Goal: Find specific page/section: Locate a particular part of the current website

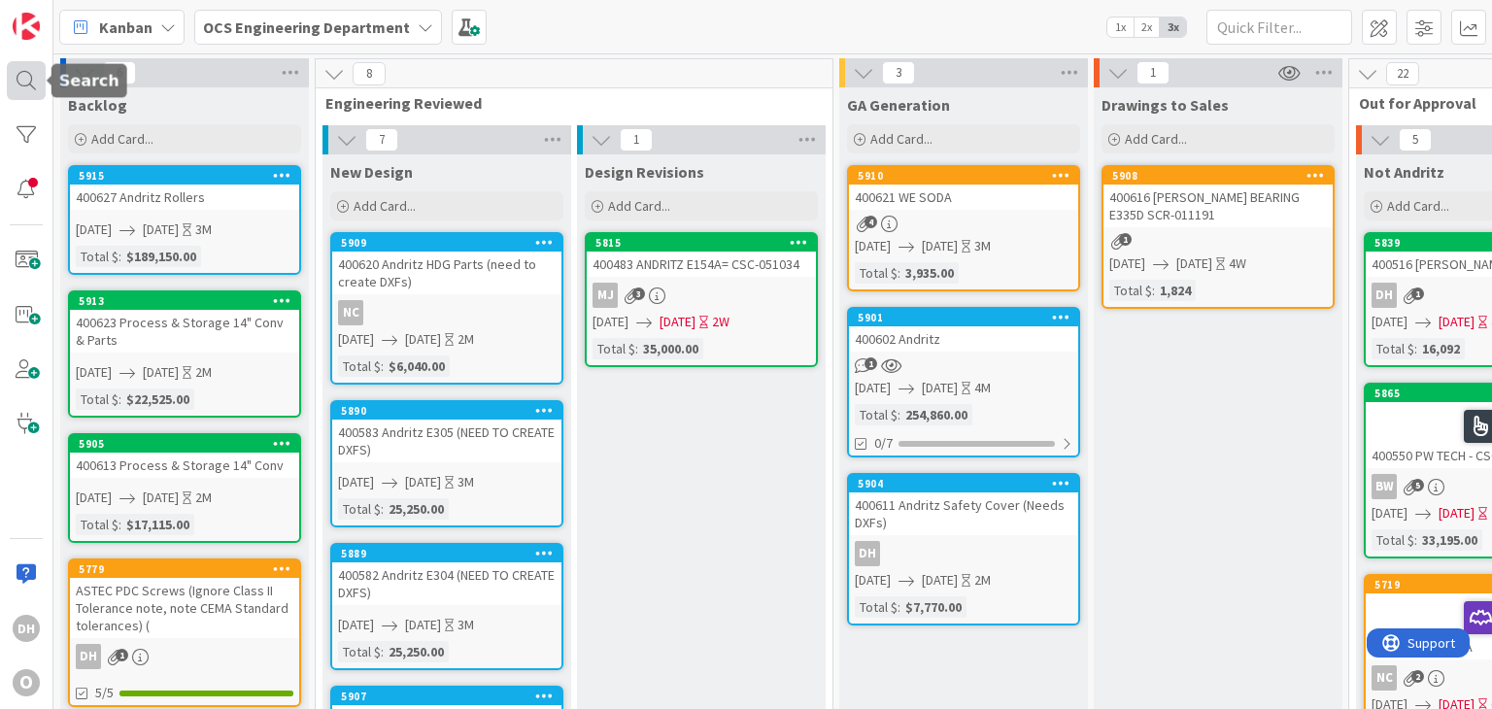
click at [28, 76] on div at bounding box center [26, 80] width 39 height 39
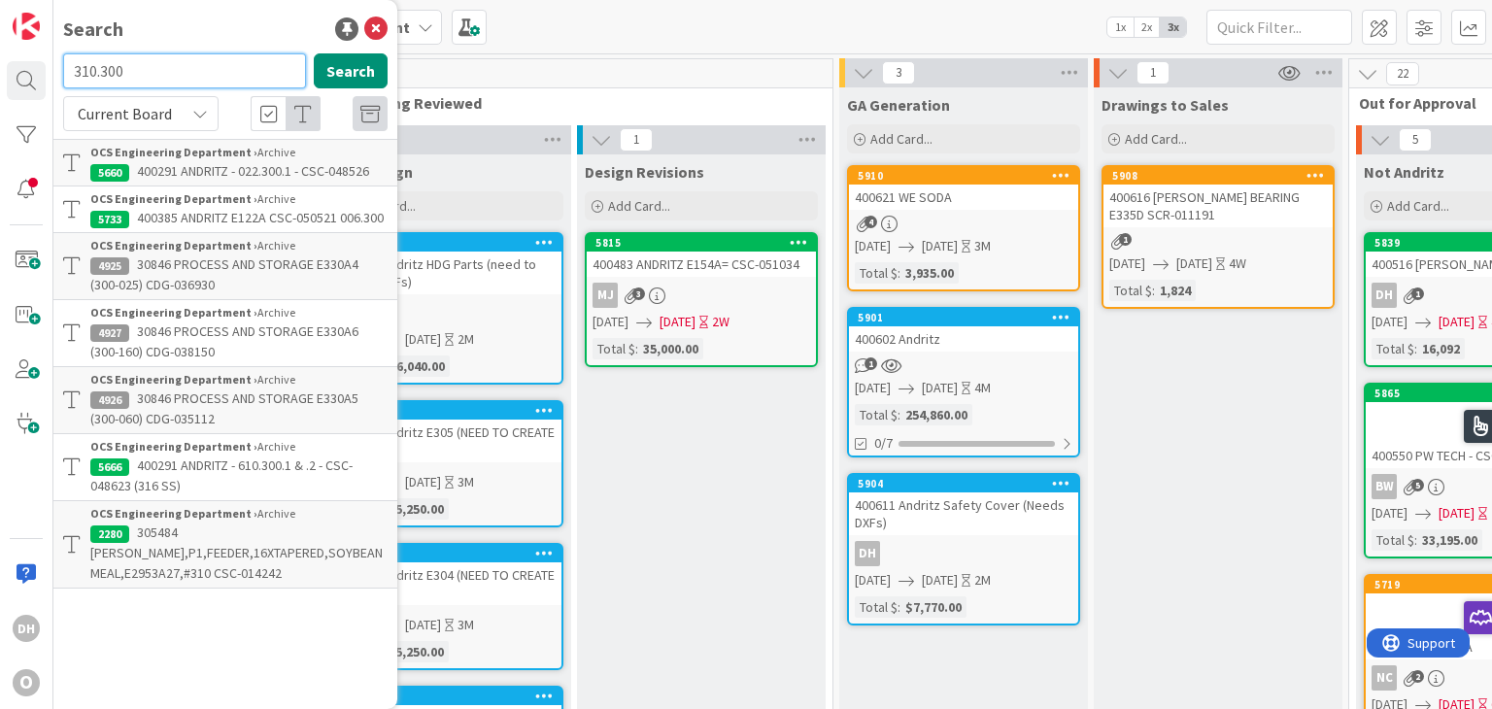
click at [78, 67] on input "310.300" at bounding box center [184, 70] width 243 height 35
type input "610.300"
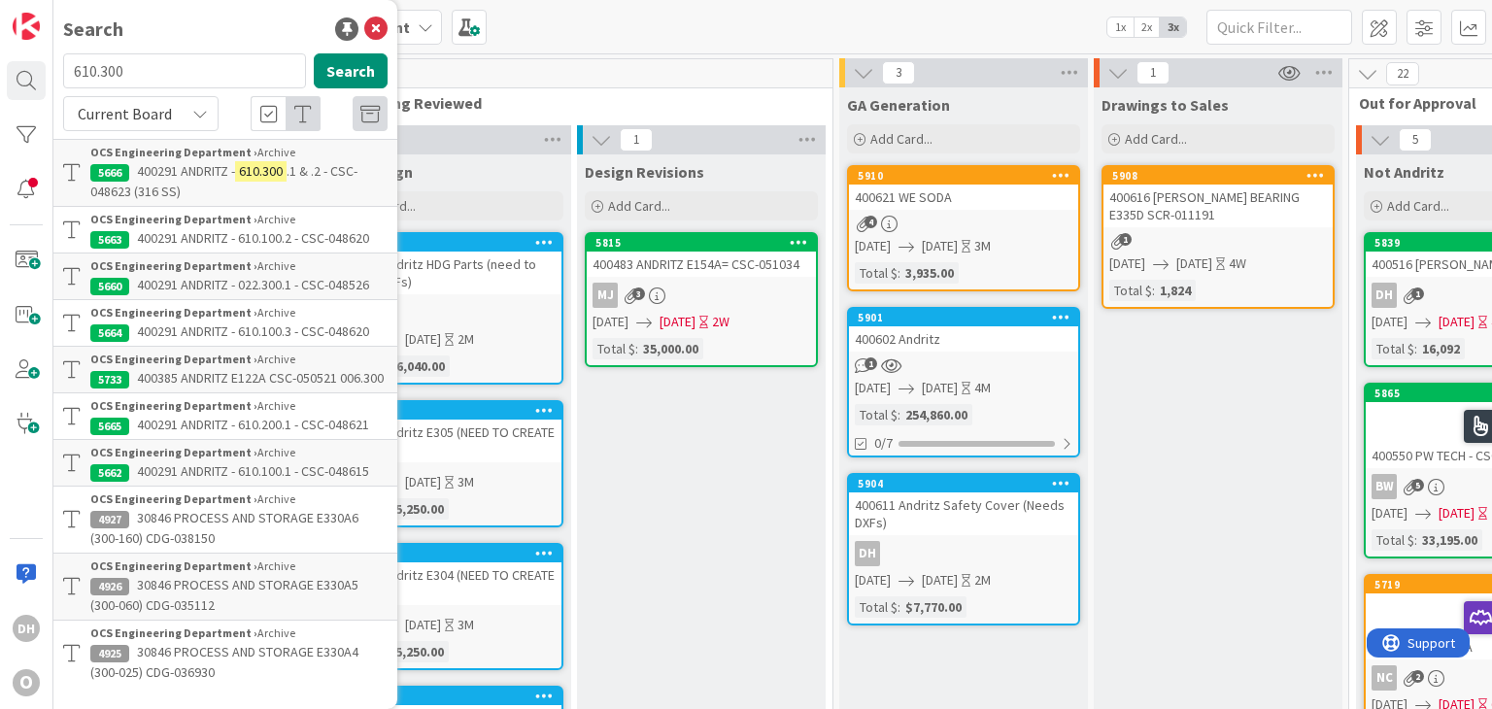
click at [212, 169] on span "400291 ANDRITZ -" at bounding box center [186, 170] width 98 height 17
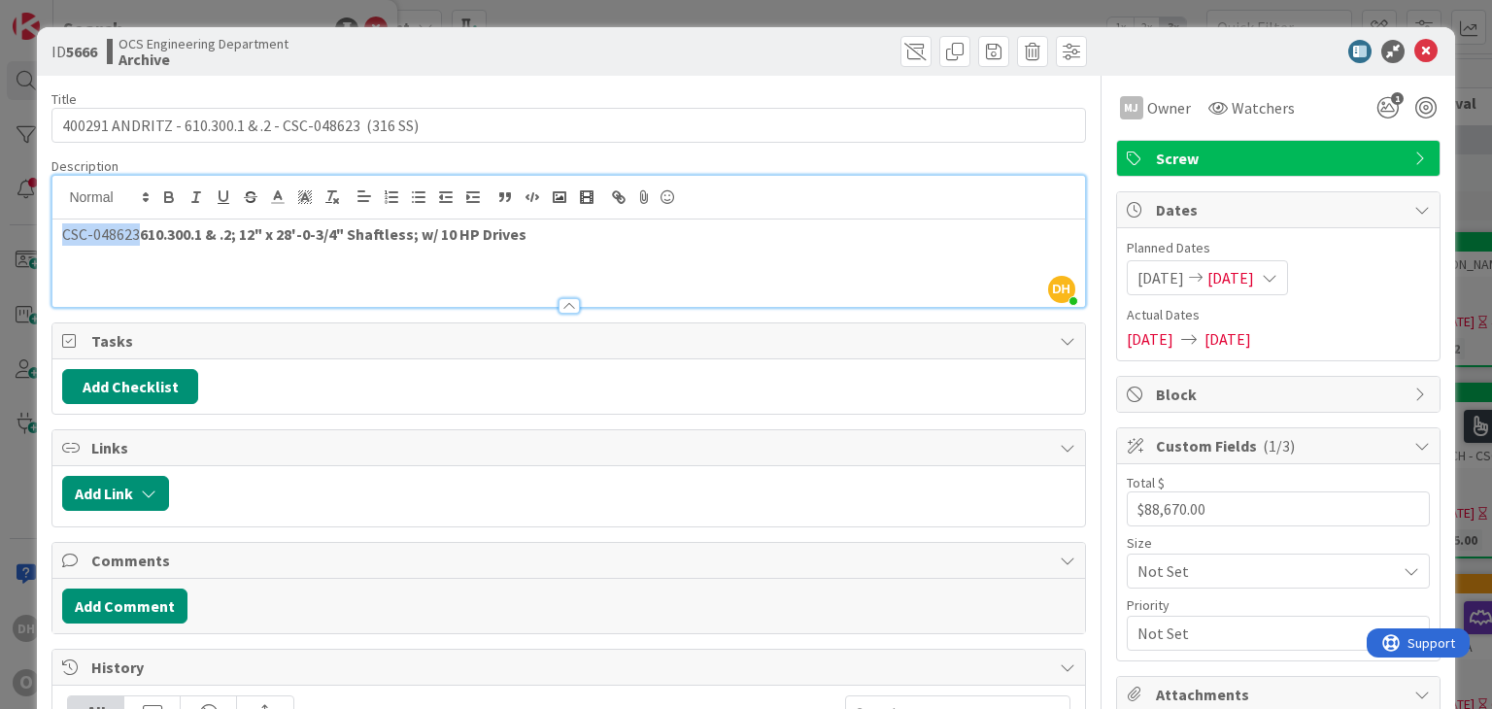
drag, startPoint x: 57, startPoint y: 202, endPoint x: 139, endPoint y: 221, distance: 83.9
click at [139, 221] on div "CSC-048623 610.300.1 & .2; 12" x 28'-0-3/4" Shaftless; w/ 10 HP Drives" at bounding box center [567, 262] width 1031 height 87
copy p "CSC-048623"
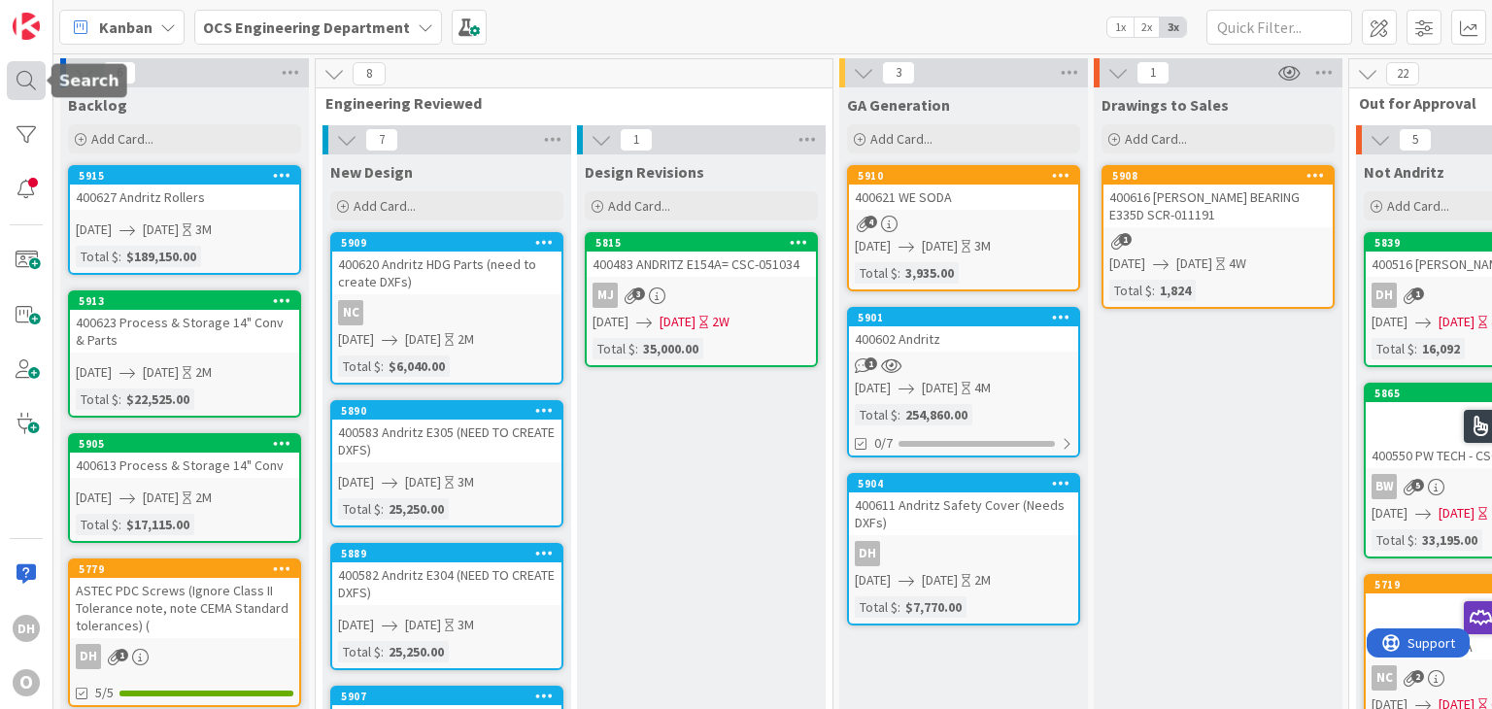
click at [30, 82] on div at bounding box center [26, 80] width 39 height 39
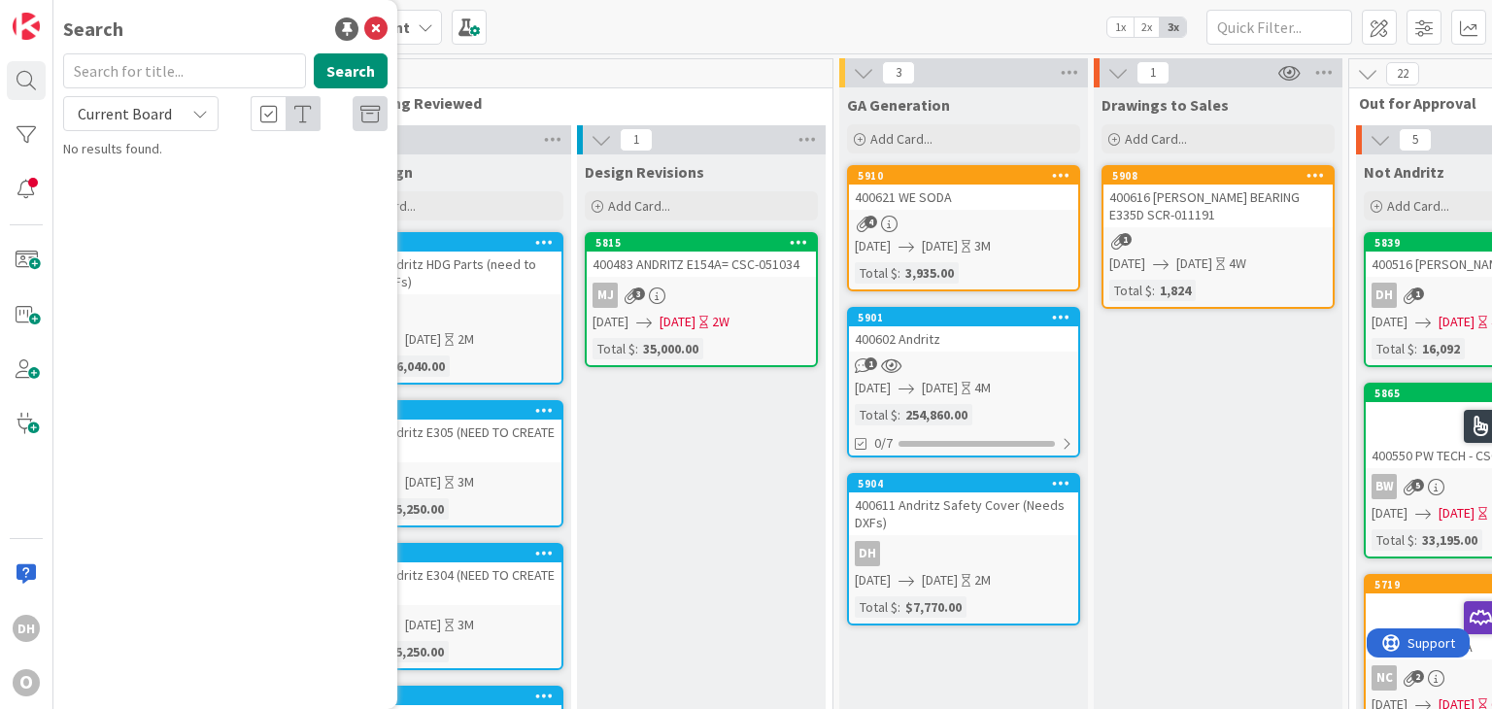
click at [165, 70] on input "text" at bounding box center [184, 70] width 243 height 35
type input "610.300."
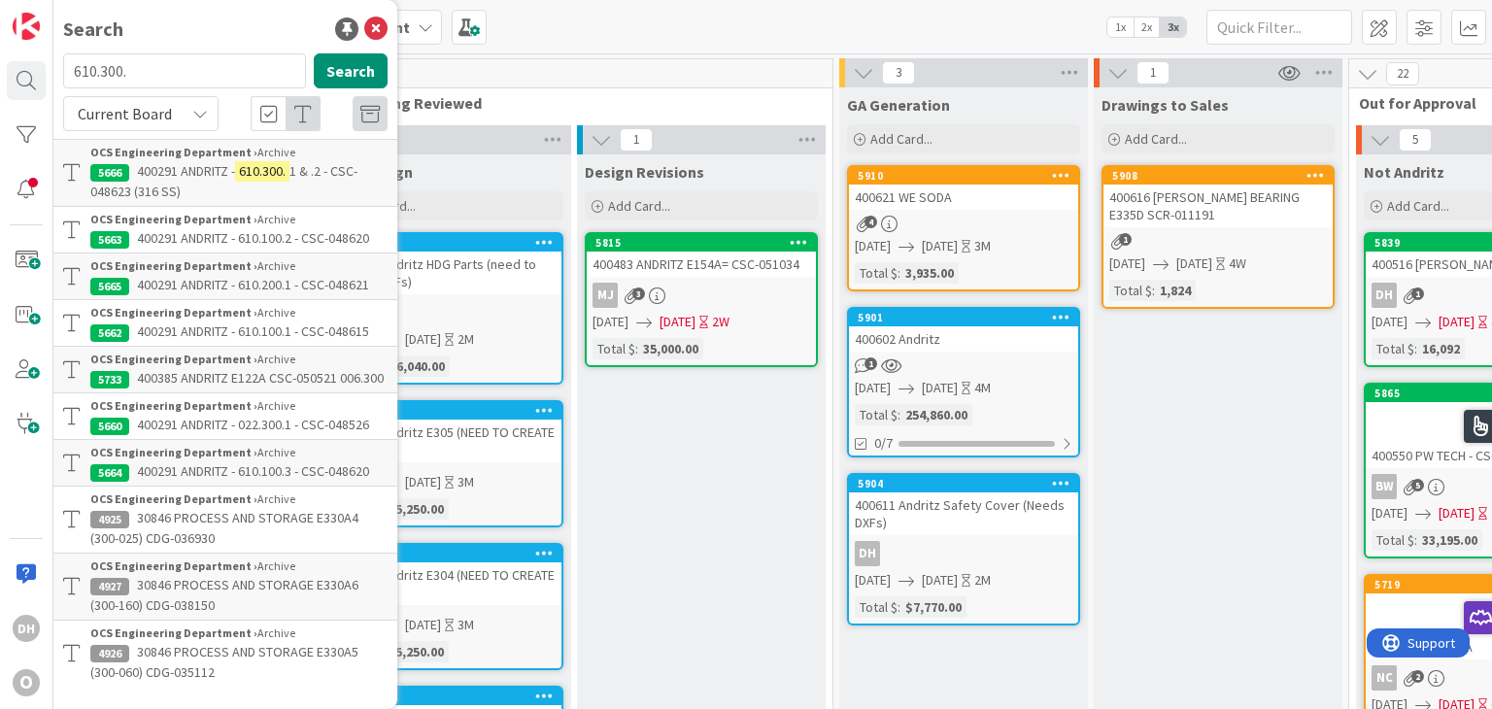
drag, startPoint x: 337, startPoint y: 179, endPoint x: 344, endPoint y: 188, distance: 11.9
click at [337, 179] on span "1 & .2 - CSC-048623 (316 SS)" at bounding box center [223, 181] width 267 height 38
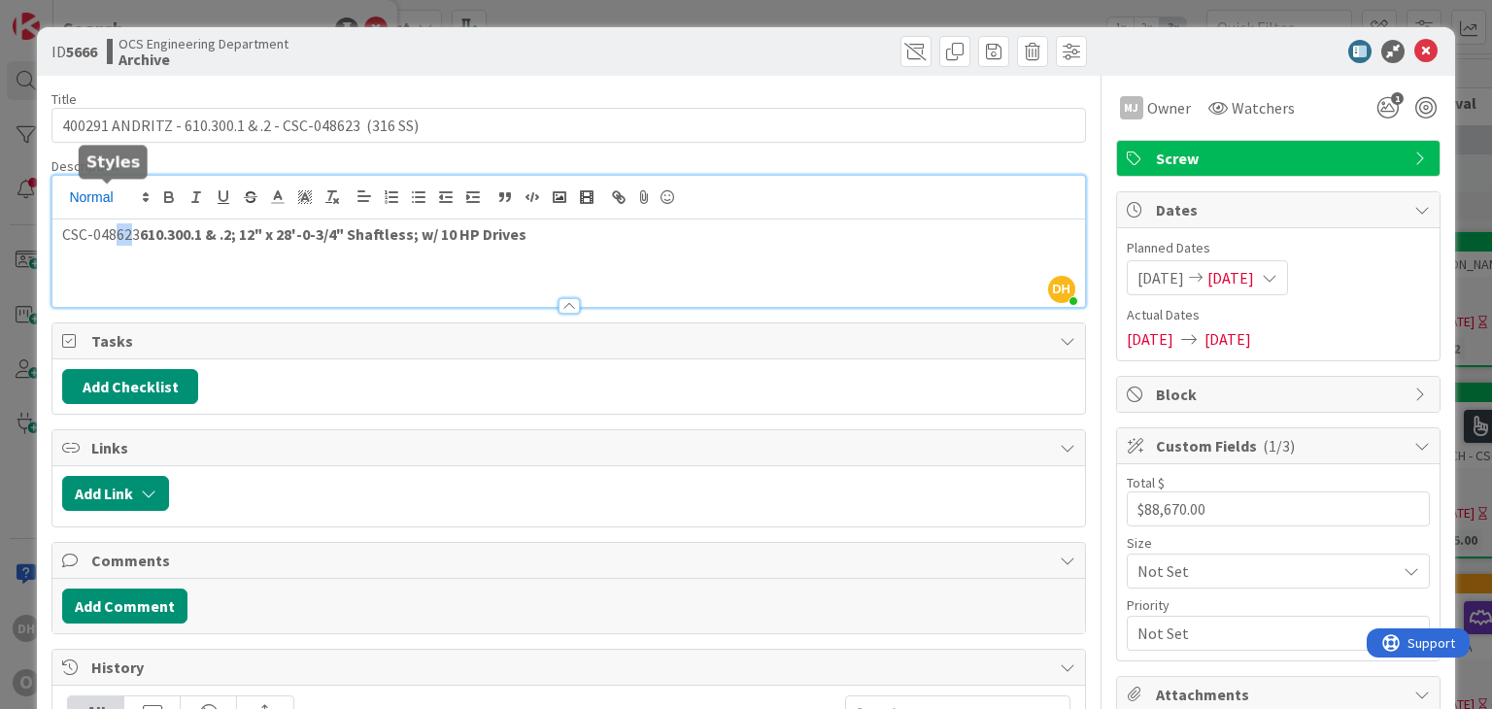
drag, startPoint x: 133, startPoint y: 194, endPoint x: 118, endPoint y: 199, distance: 16.3
click at [118, 199] on div "DH Danny Hindman just joined CSC-048623 610.300.1 & .2; 12" x 28'-0-3/4" Shaftl…" at bounding box center [567, 241] width 1031 height 131
drag, startPoint x: 140, startPoint y: 237, endPoint x: -17, endPoint y: 221, distance: 158.1
click at [0, 221] on html "DH O Kanban OCS Engineering Department 1x 2x 3x 6 Backlog Add Card... 5915 4006…" at bounding box center [746, 354] width 1492 height 709
copy p "CSC-048623"
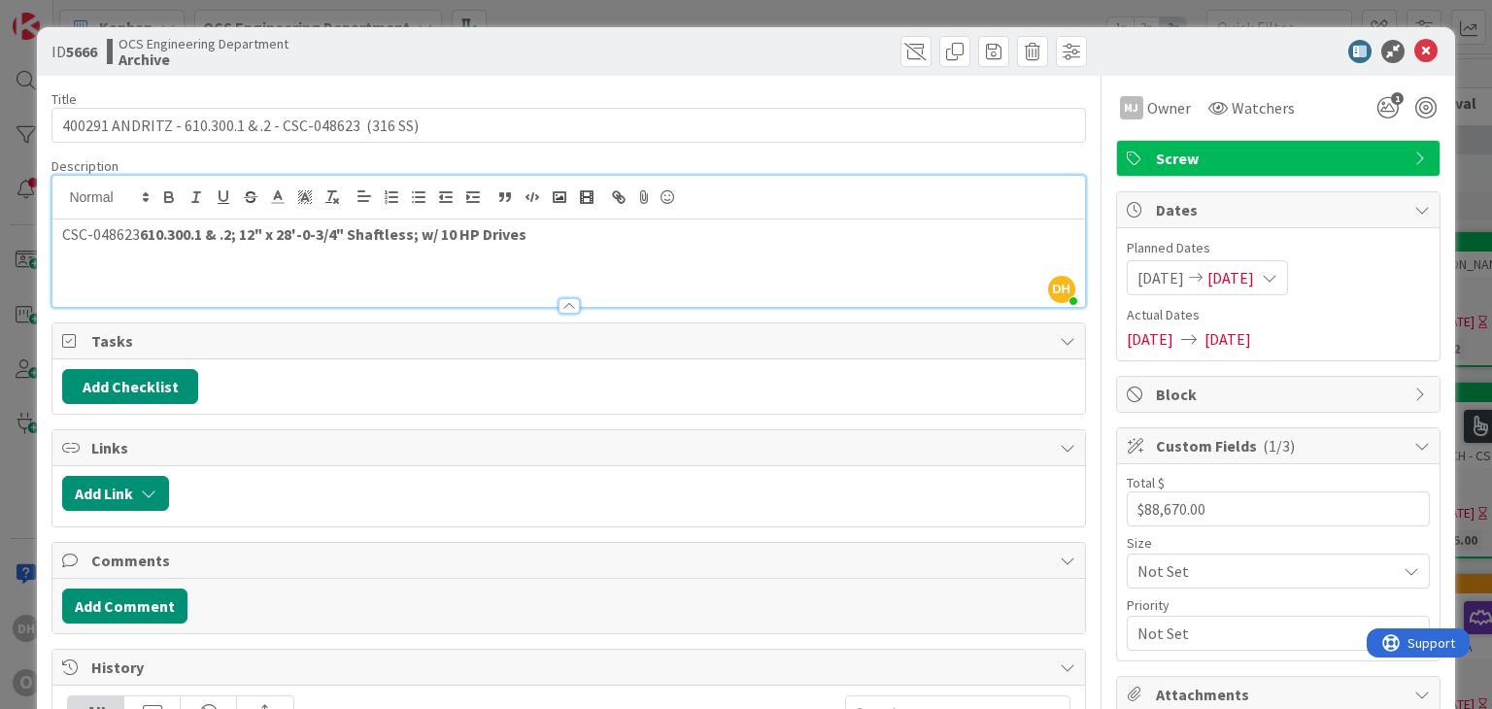
drag, startPoint x: 81, startPoint y: 225, endPoint x: 72, endPoint y: 235, distance: 13.1
click at [81, 226] on p "CSC-048623 610.300.1 & .2; 12" x 28'-0-3/4" Shaftless; w/ 10 HP Drives" at bounding box center [568, 234] width 1012 height 22
drag, startPoint x: 58, startPoint y: 239, endPoint x: 136, endPoint y: 238, distance: 77.7
click at [136, 238] on div "CSC-048623 610.300.1 & .2; 12" x 28'-0-3/4" Shaftless; w/ 10 HP Drives" at bounding box center [567, 262] width 1031 height 87
copy p "CSC-048623"
